Goal: Transaction & Acquisition: Download file/media

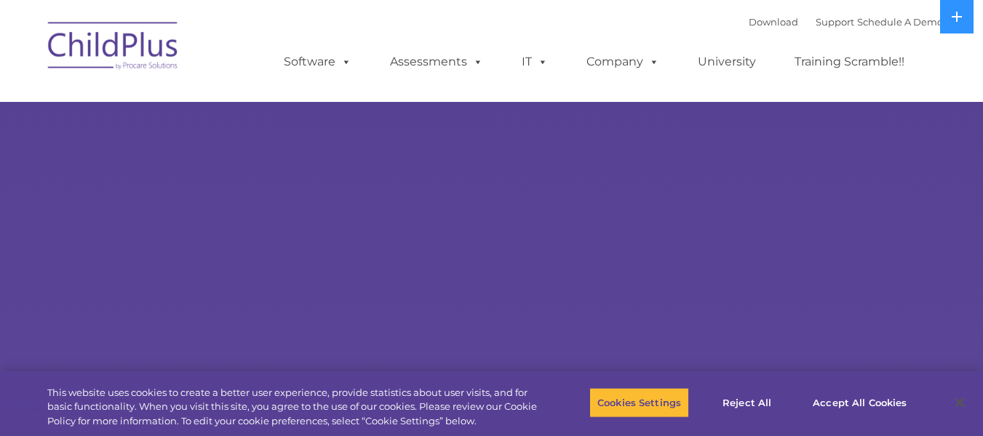
select select "MEDIUM"
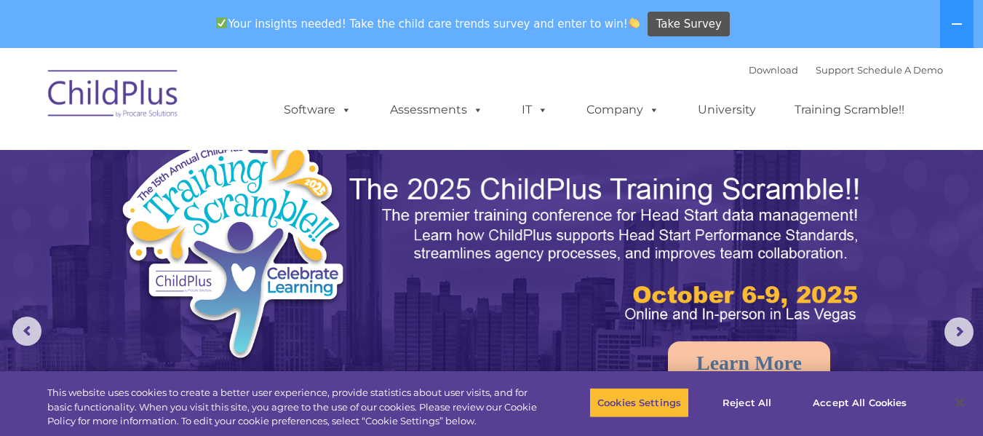
click at [154, 96] on img at bounding box center [113, 96] width 145 height 73
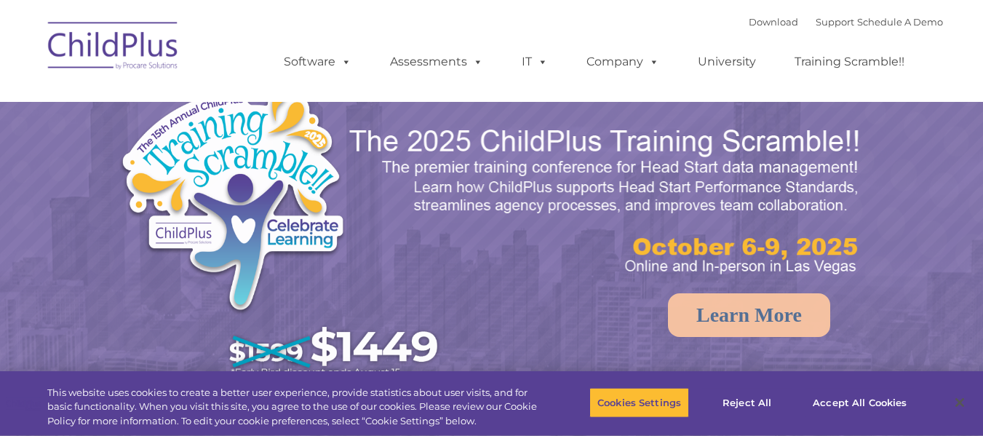
select select "MEDIUM"
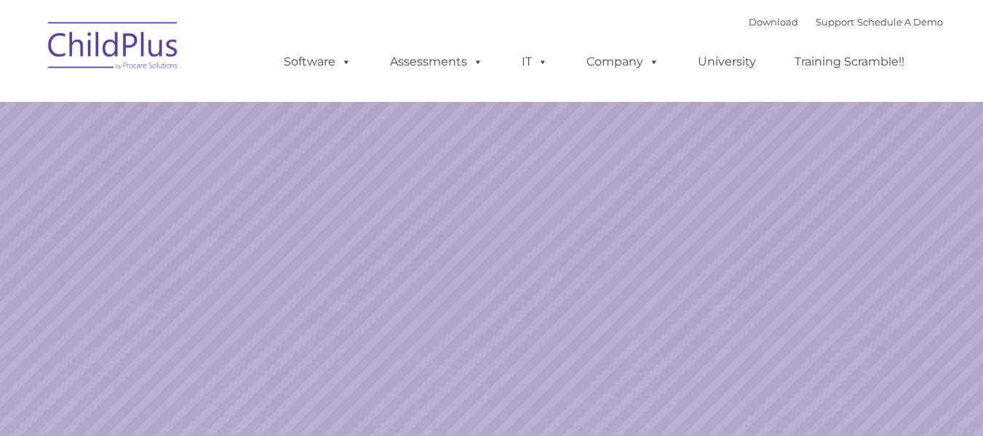
select select "MEDIUM"
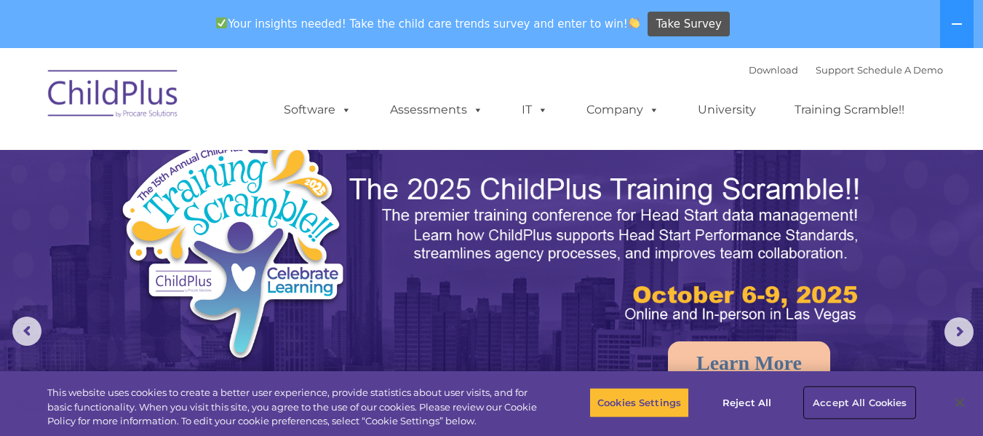
click at [840, 403] on button "Accept All Cookies" at bounding box center [860, 402] width 110 height 31
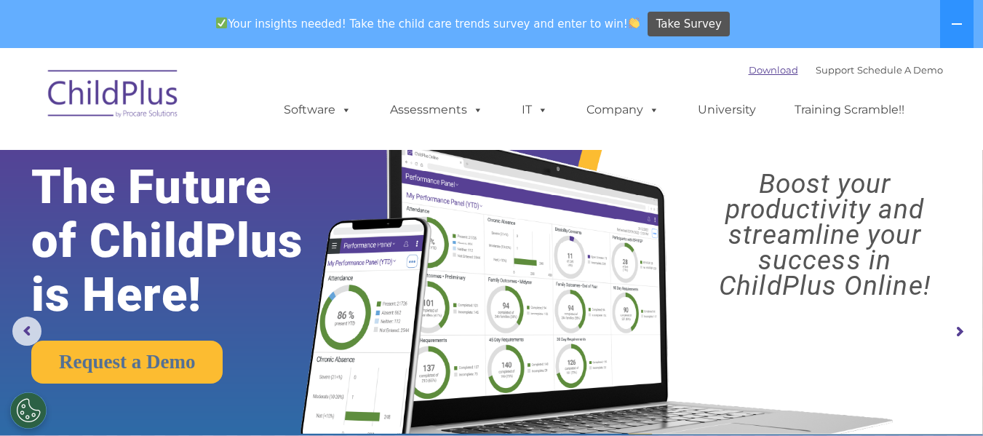
click at [749, 73] on link "Download" at bounding box center [773, 70] width 49 height 12
